Goal: Find specific page/section: Find specific page/section

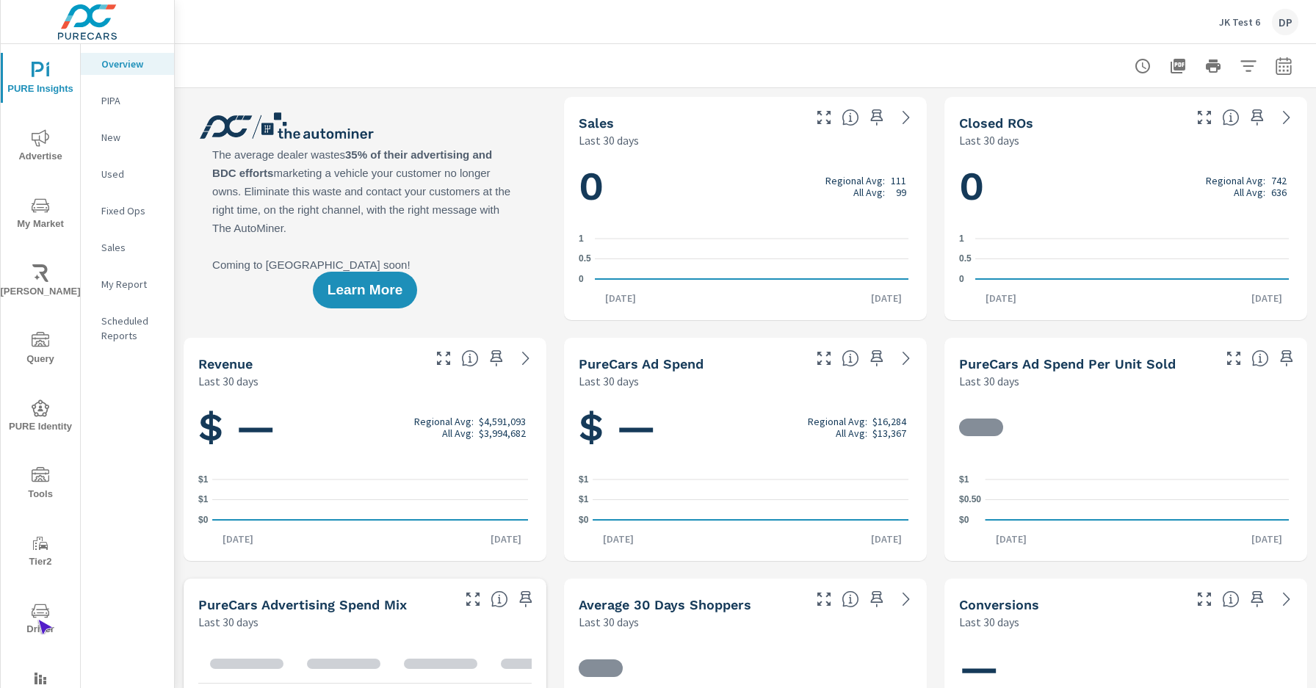
click at [37, 620] on span "Driver" at bounding box center [40, 620] width 71 height 36
